Goal: Task Accomplishment & Management: Use online tool/utility

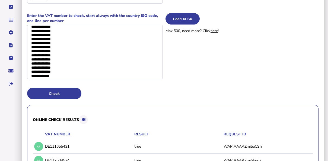
scroll to position [65, 0]
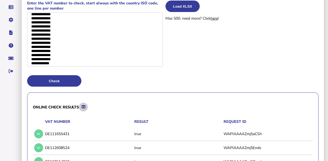
click at [85, 105] on icon at bounding box center [84, 107] width 4 height 4
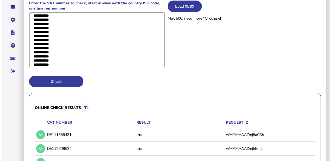
scroll to position [0, 0]
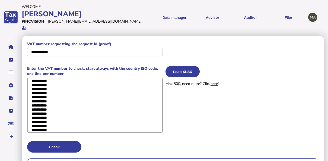
drag, startPoint x: 64, startPoint y: 56, endPoint x: 27, endPoint y: -11, distance: 77.0
paste textarea "**********"
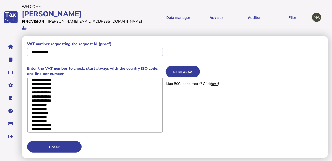
scroll to position [2300, 0]
click at [67, 123] on textarea at bounding box center [95, 104] width 136 height 55
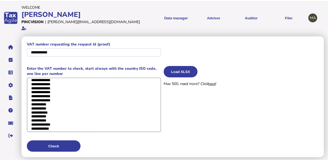
scroll to position [2295, 0]
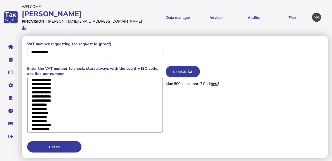
type textarea "**********"
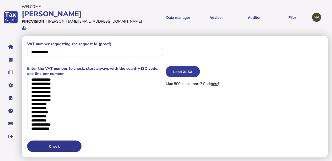
click at [56, 140] on button "Check" at bounding box center [54, 145] width 54 height 11
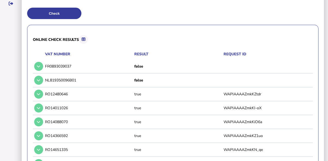
scroll to position [70, 0]
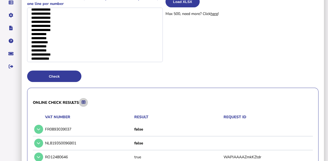
click at [88, 98] on button at bounding box center [83, 102] width 9 height 9
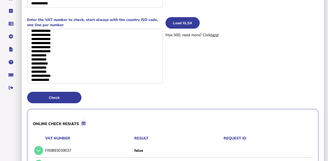
scroll to position [26, 0]
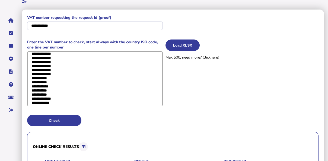
drag, startPoint x: 57, startPoint y: 92, endPoint x: 21, endPoint y: 44, distance: 59.5
click at [50, 84] on textarea at bounding box center [95, 78] width 136 height 55
drag, startPoint x: 63, startPoint y: 94, endPoint x: 35, endPoint y: 74, distance: 34.1
click at [32, 68] on textarea at bounding box center [95, 78] width 136 height 55
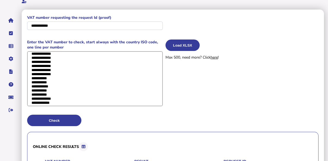
click at [60, 94] on textarea at bounding box center [95, 78] width 136 height 55
click at [62, 96] on textarea at bounding box center [95, 78] width 136 height 55
drag, startPoint x: 62, startPoint y: 97, endPoint x: 30, endPoint y: 12, distance: 90.9
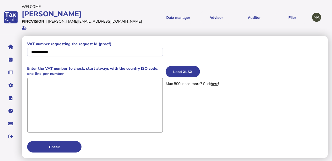
click at [63, 111] on textarea at bounding box center [95, 104] width 136 height 55
click at [71, 83] on textarea at bounding box center [95, 104] width 136 height 54
paste textarea "**********"
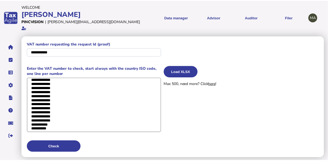
scroll to position [31, 0]
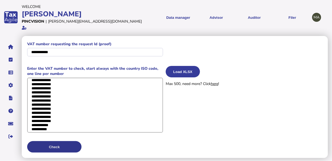
type textarea "**********"
click at [59, 142] on button "Check" at bounding box center [54, 146] width 54 height 11
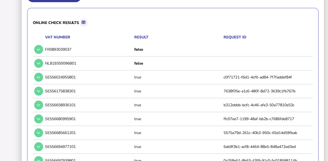
scroll to position [112, 0]
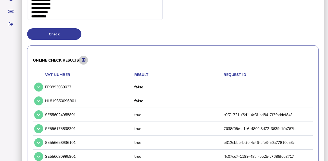
click at [84, 58] on icon at bounding box center [84, 60] width 4 height 4
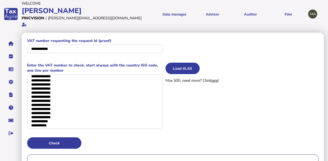
scroll to position [0, 0]
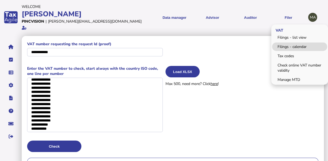
click at [289, 44] on link "Filings - calendar" at bounding box center [299, 46] width 55 height 8
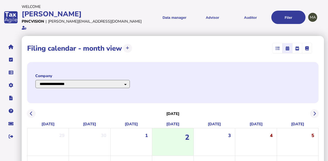
click at [130, 80] on select "**********" at bounding box center [82, 84] width 95 height 8
click at [35, 80] on select "**********" at bounding box center [82, 84] width 95 height 8
click at [111, 80] on select "**********" at bounding box center [82, 84] width 95 height 8
select select "**********"
click at [35, 80] on select "**********" at bounding box center [82, 84] width 95 height 8
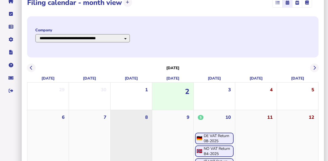
scroll to position [87, 0]
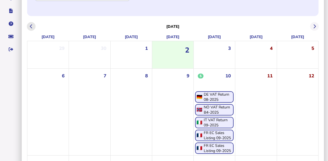
click at [32, 26] on icon at bounding box center [31, 26] width 3 height 0
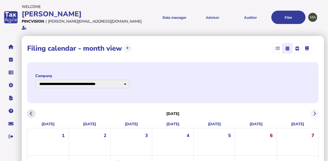
click at [30, 113] on icon at bounding box center [31, 113] width 3 height 0
click at [31, 113] on icon at bounding box center [31, 113] width 3 height 0
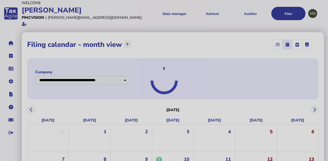
scroll to position [130, 0]
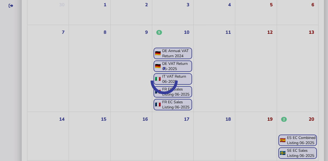
click at [182, 45] on div at bounding box center [164, 80] width 328 height 161
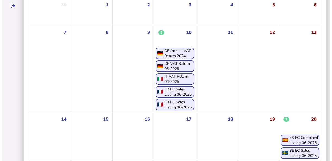
scroll to position [0, 0]
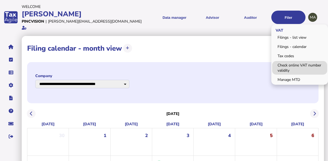
click at [300, 64] on link "Check online VAT number validity" at bounding box center [299, 68] width 55 height 14
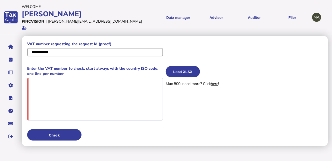
drag, startPoint x: 73, startPoint y: 45, endPoint x: 18, endPoint y: 42, distance: 54.7
click at [18, 42] on div "**********" at bounding box center [166, 73] width 332 height 146
paste input "**"
type input "**********"
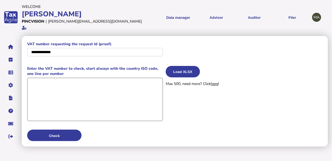
click at [82, 83] on textarea at bounding box center [95, 98] width 136 height 43
paste textarea "**********"
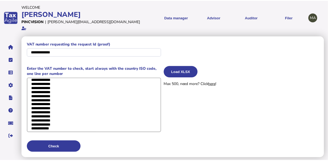
scroll to position [1106, 0]
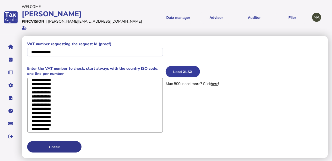
type textarea "**********"
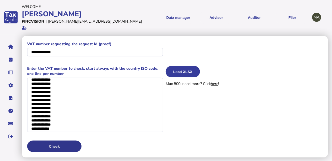
click at [59, 140] on button "Check" at bounding box center [54, 145] width 54 height 11
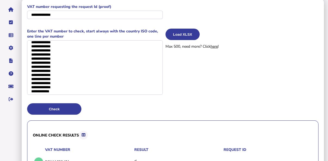
scroll to position [109, 0]
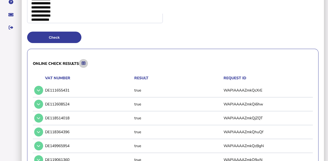
click at [87, 59] on button at bounding box center [83, 63] width 9 height 9
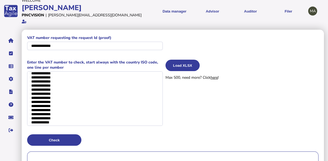
scroll to position [0, 0]
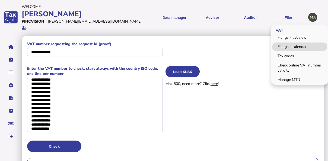
click at [294, 46] on link "Filings - calendar" at bounding box center [299, 46] width 55 height 8
select select "**********"
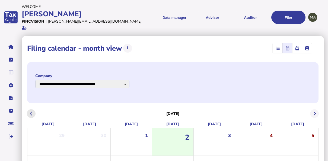
click at [31, 113] on icon at bounding box center [31, 113] width 3 height 0
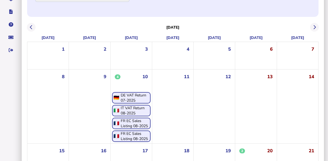
scroll to position [65, 0]
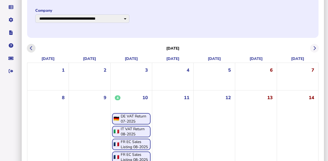
click at [32, 44] on button at bounding box center [31, 48] width 9 height 9
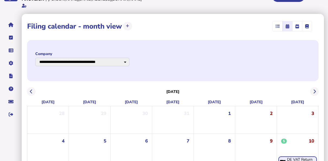
scroll to position [43, 0]
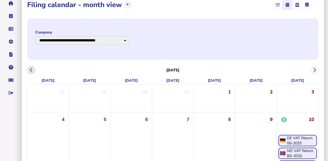
click at [32, 70] on icon at bounding box center [31, 70] width 3 height 0
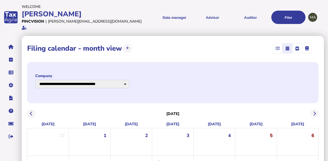
scroll to position [87, 0]
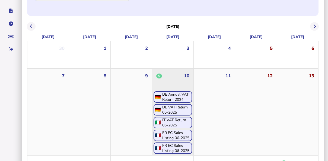
click at [171, 92] on div "DE Annual VAT Return 2024" at bounding box center [176, 97] width 29 height 10
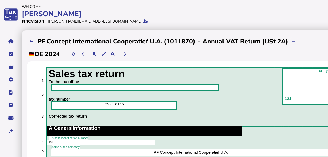
click at [266, 56] on div "DE 2024" at bounding box center [202, 54] width 351 height 15
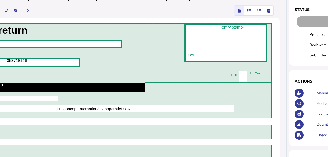
scroll to position [43, 117]
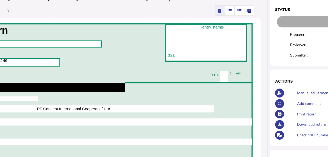
click at [238, 11] on icon "button" at bounding box center [240, 11] width 4 height 0
click at [225, 12] on span "button" at bounding box center [229, 11] width 9 height 10
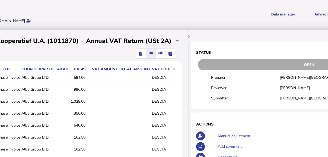
scroll to position [0, 117]
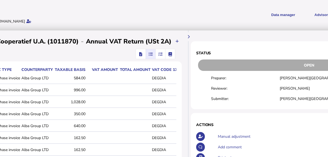
click at [156, 55] on span "button" at bounding box center [160, 54] width 9 height 10
click at [158, 54] on icon "button" at bounding box center [160, 54] width 4 height 0
click at [162, 55] on span "button" at bounding box center [160, 54] width 9 height 10
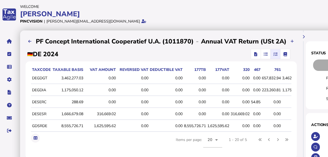
scroll to position [0, 0]
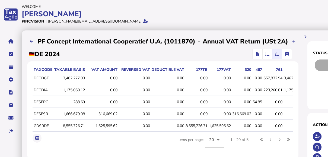
click at [35, 90] on td "DEGDIA" at bounding box center [43, 89] width 20 height 11
click at [257, 57] on span "button" at bounding box center [258, 54] width 8 height 10
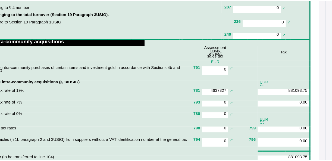
scroll to position [934, 63]
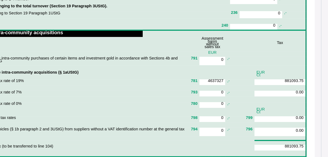
click at [257, 82] on p "881093.75" at bounding box center [280, 80] width 47 height 3
click at [255, 85] on td "881093.75" at bounding box center [281, 82] width 52 height 6
drag, startPoint x: 255, startPoint y: 94, endPoint x: 267, endPoint y: 93, distance: 12.5
click at [285, 83] on span "881093.75" at bounding box center [294, 81] width 19 height 4
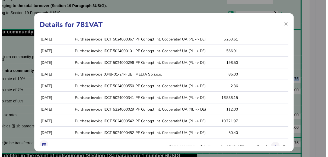
scroll to position [37, 0]
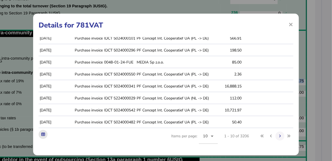
click at [43, 133] on icon at bounding box center [43, 134] width 4 height 4
click at [212, 22] on h1 "Details for 781VAT" at bounding box center [166, 25] width 255 height 10
click at [289, 23] on span "×" at bounding box center [291, 24] width 5 height 10
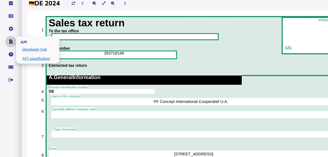
scroll to position [43, 0]
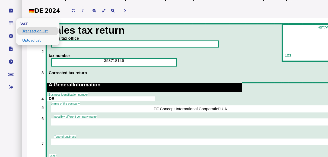
click at [29, 33] on link "Transaction list" at bounding box center [38, 31] width 42 height 8
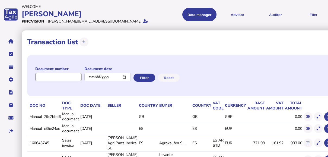
click at [61, 78] on input "input" at bounding box center [58, 77] width 46 height 8
paste input "*****"
click at [150, 77] on button "Filter" at bounding box center [144, 78] width 22 height 8
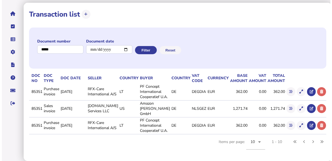
scroll to position [39, 0]
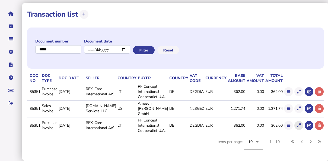
click at [297, 123] on icon at bounding box center [299, 125] width 4 height 4
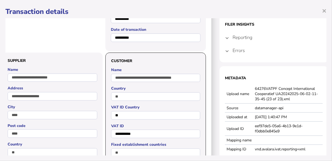
scroll to position [87, 22]
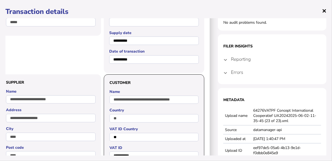
click at [322, 11] on span "×" at bounding box center [324, 10] width 5 height 10
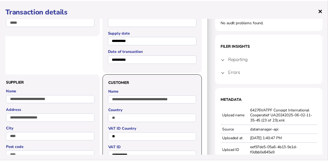
scroll to position [0, 0]
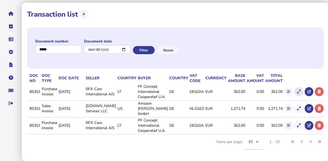
click at [296, 87] on button at bounding box center [299, 91] width 9 height 9
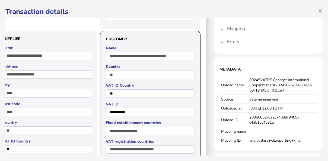
scroll to position [109, 26]
click at [321, 13] on span "×" at bounding box center [320, 10] width 5 height 10
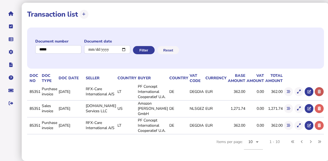
click at [318, 90] on icon at bounding box center [319, 92] width 3 height 4
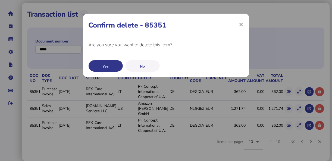
click at [119, 66] on button "Yes" at bounding box center [106, 65] width 34 height 11
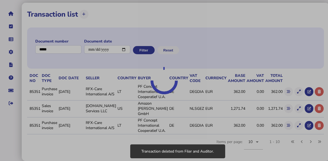
scroll to position [16, 0]
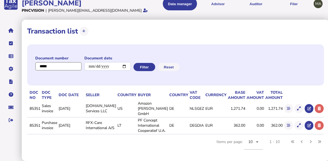
click at [12, 57] on div "**********" at bounding box center [164, 74] width 328 height 171
paste input "*****"
click at [141, 63] on button "Filter" at bounding box center [144, 67] width 22 height 8
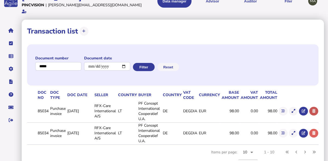
click at [313, 109] on icon at bounding box center [314, 111] width 3 height 4
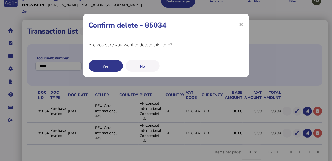
click at [118, 67] on button "Yes" at bounding box center [106, 65] width 34 height 11
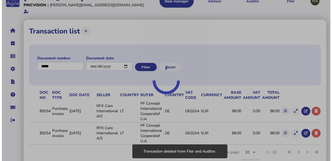
scroll to position [0, 0]
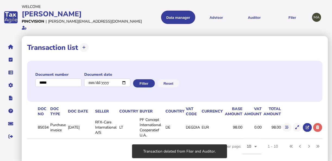
click at [296, 125] on icon at bounding box center [298, 127] width 4 height 4
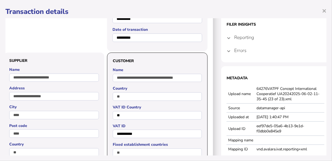
scroll to position [87, 22]
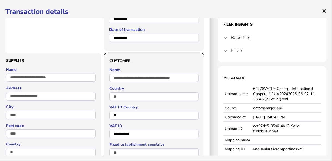
click at [324, 9] on span "×" at bounding box center [324, 10] width 5 height 10
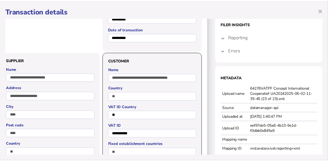
scroll to position [0, 0]
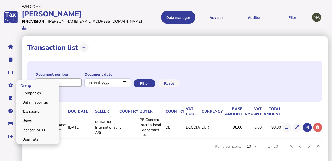
drag, startPoint x: 67, startPoint y: 78, endPoint x: 17, endPoint y: 77, distance: 49.2
click at [13, 78] on div "**********" at bounding box center [166, 82] width 332 height 165
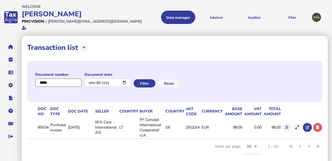
paste input "**********"
type input "**********"
click at [146, 79] on button "Filter" at bounding box center [144, 83] width 22 height 8
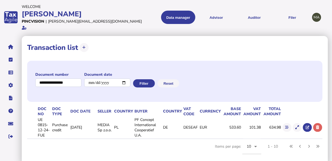
click at [182, 140] on div "Document number Document date Filter Reset Doc No Doc Type Doc Date Seller Coun…" at bounding box center [174, 109] width 295 height 101
click at [225, 79] on div "Document number Document date Filter Reset" at bounding box center [174, 81] width 295 height 41
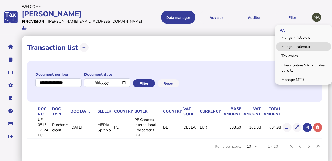
click at [293, 42] on link "Filings - calendar" at bounding box center [303, 46] width 55 height 8
select select "**********"
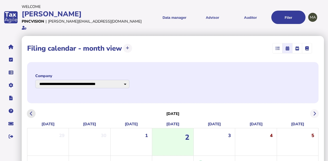
click at [34, 109] on button at bounding box center [31, 113] width 9 height 9
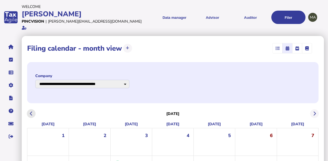
click at [33, 109] on button at bounding box center [31, 113] width 9 height 9
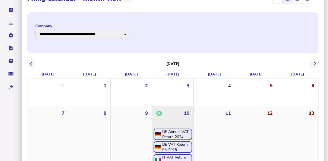
scroll to position [87, 0]
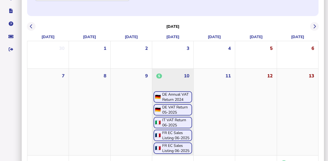
click at [177, 92] on div "DE Annual VAT Return 2024" at bounding box center [176, 97] width 29 height 10
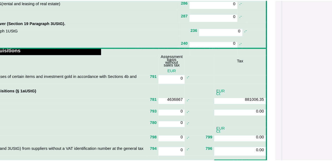
scroll to position [978, 106]
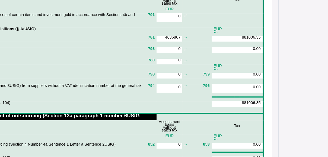
click at [212, 42] on td "881006.35" at bounding box center [238, 39] width 52 height 6
click at [242, 39] on span "881006.35" at bounding box center [251, 37] width 19 height 4
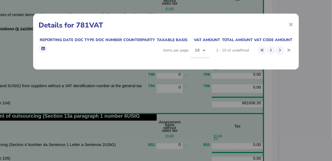
click at [221, 49] on div "× Details for 781VAT Reporting date Doc type Doc number Counterparty Taxable ba…" at bounding box center [166, 80] width 332 height 161
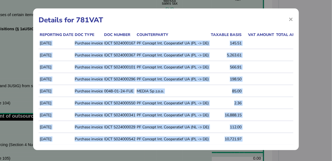
scroll to position [8, 0]
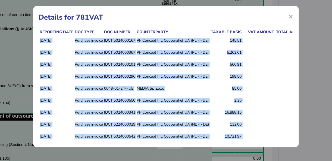
click at [71, 139] on td "[DATE]" at bounding box center [56, 135] width 35 height 11
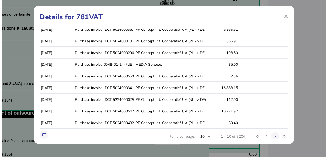
scroll to position [37, 0]
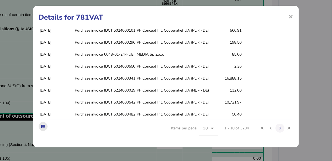
click at [42, 127] on icon at bounding box center [43, 126] width 4 height 4
click at [205, 23] on div "× Details for 781VAT Reporting date Doc type Doc number Counterparty Taxable ba…" at bounding box center [166, 76] width 266 height 141
click at [284, 17] on h1 "Details for 781VAT" at bounding box center [166, 17] width 255 height 10
click at [289, 17] on span "×" at bounding box center [291, 16] width 5 height 10
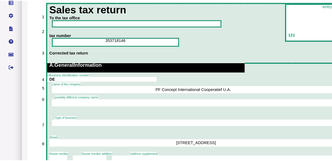
scroll to position [0, 0]
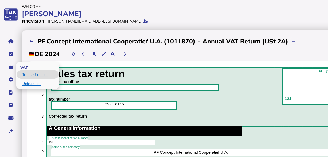
click at [27, 73] on link "Transaction list" at bounding box center [38, 74] width 42 height 8
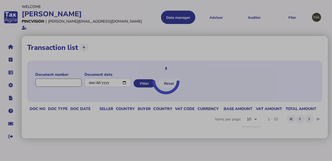
click at [65, 78] on input "input" at bounding box center [58, 82] width 46 height 8
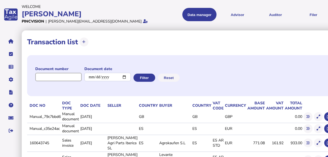
paste input "**********"
type input "**********"
click at [145, 76] on button "Filter" at bounding box center [144, 78] width 22 height 8
